Goal: Task Accomplishment & Management: Use online tool/utility

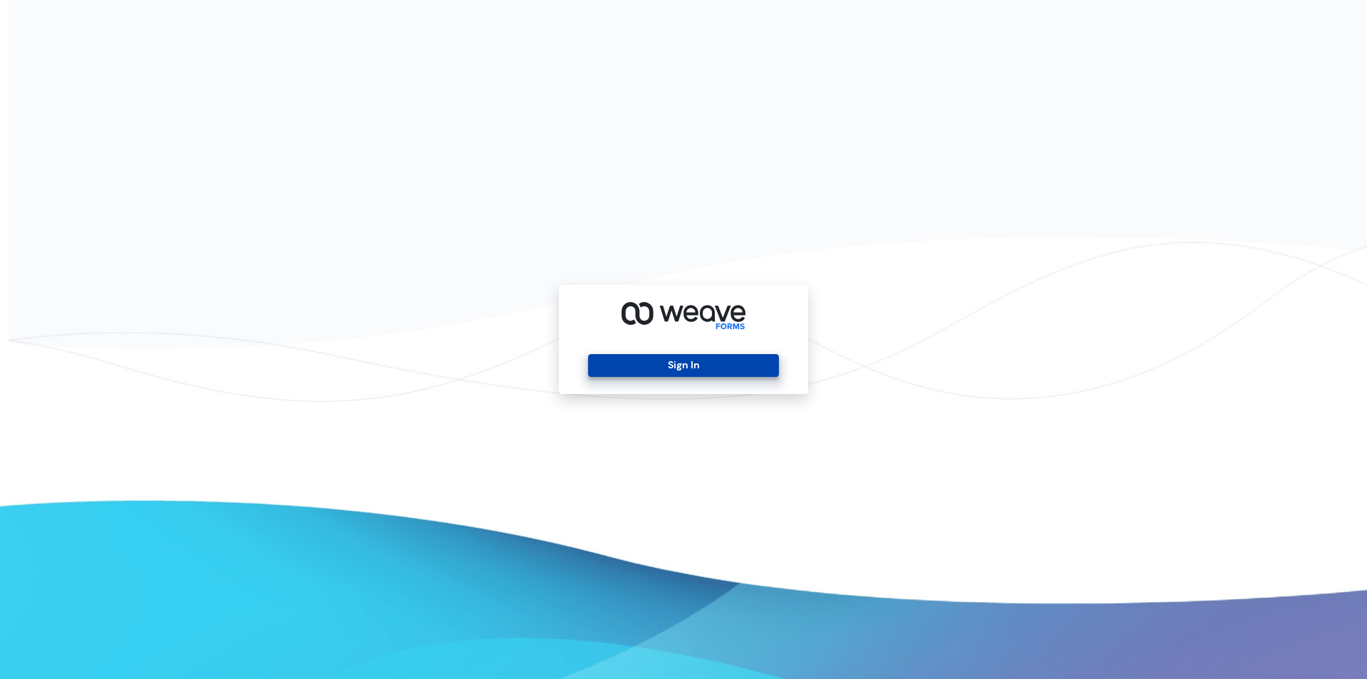
click at [643, 361] on button "Sign In" at bounding box center [683, 365] width 190 height 23
